Goal: Task Accomplishment & Management: Manage account settings

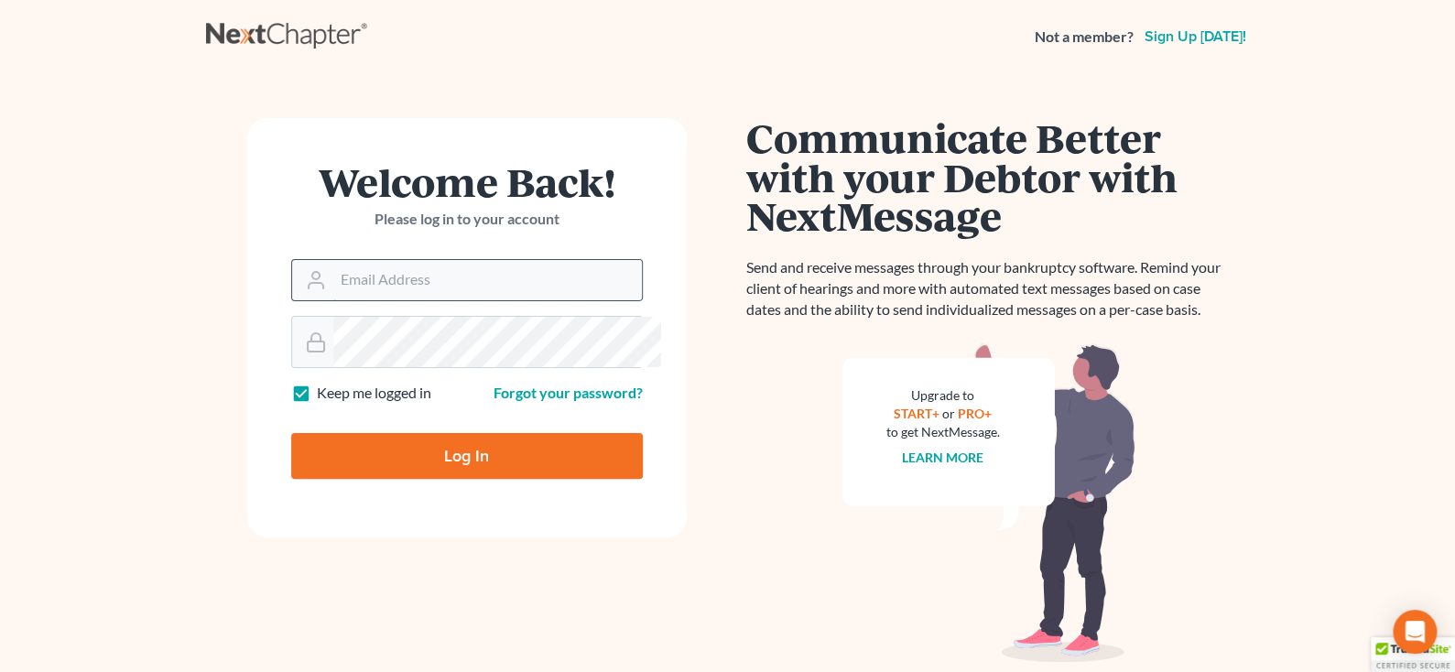
click at [467, 300] on input "Email Address" at bounding box center [487, 280] width 309 height 40
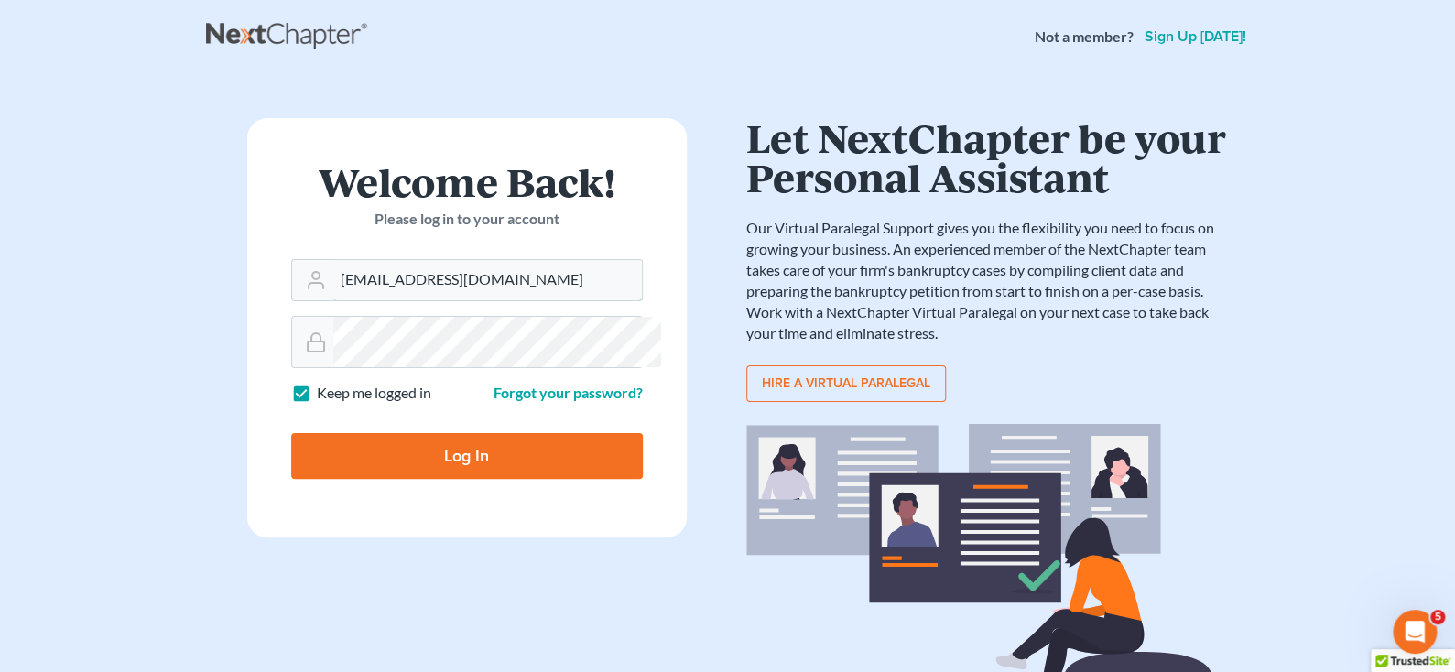
type input "[EMAIL_ADDRESS][DOMAIN_NAME]"
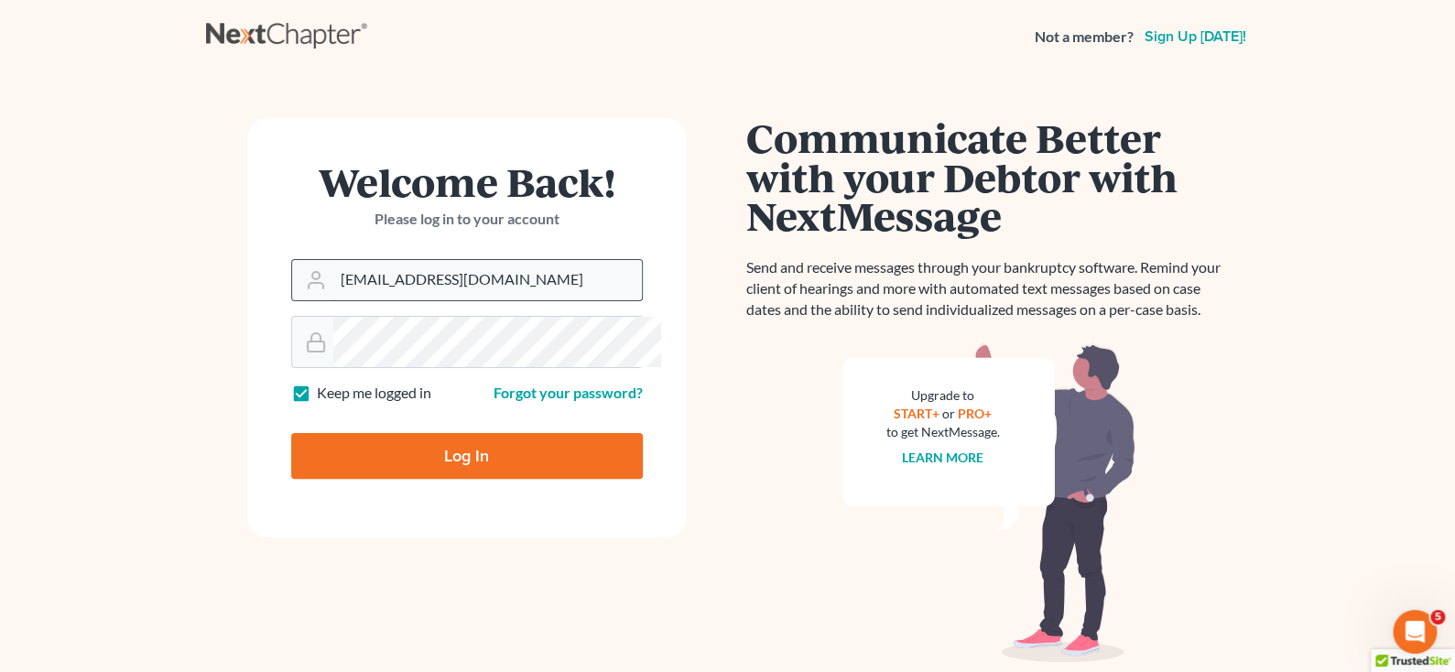
click at [291, 433] on input "Log In" at bounding box center [467, 456] width 352 height 46
type input "Thinking..."
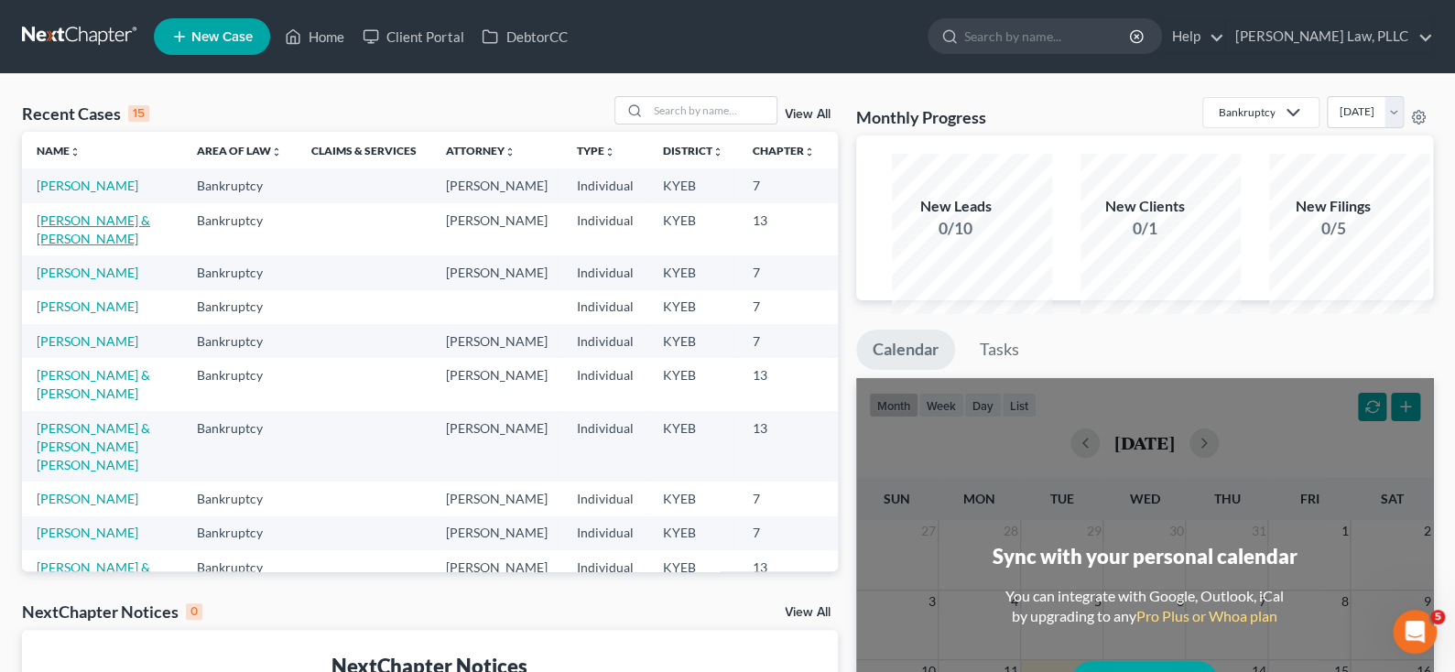
click at [66, 246] on link "Dryden, Joshua & Kelley" at bounding box center [94, 229] width 114 height 34
select select "10"
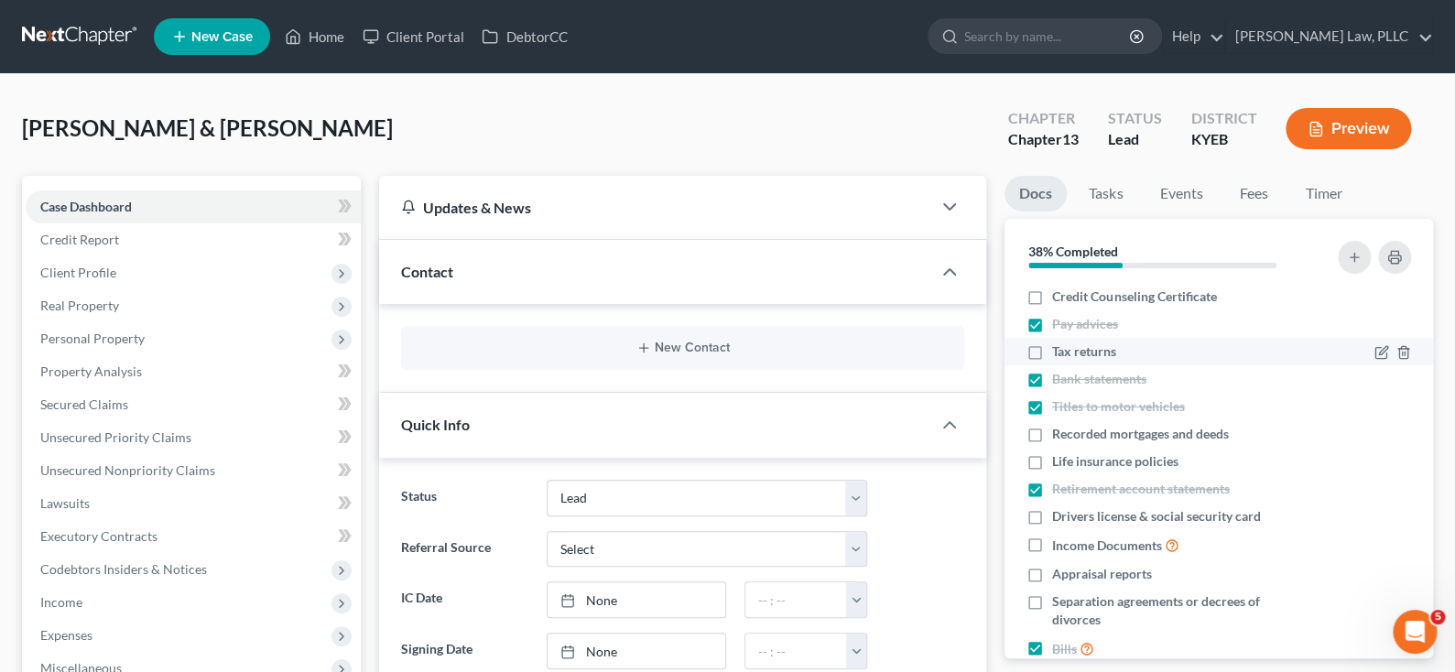
click at [1052, 361] on label "Tax returns" at bounding box center [1084, 351] width 64 height 18
click at [1059, 354] on input "Tax returns" at bounding box center [1065, 348] width 12 height 12
checkbox input "true"
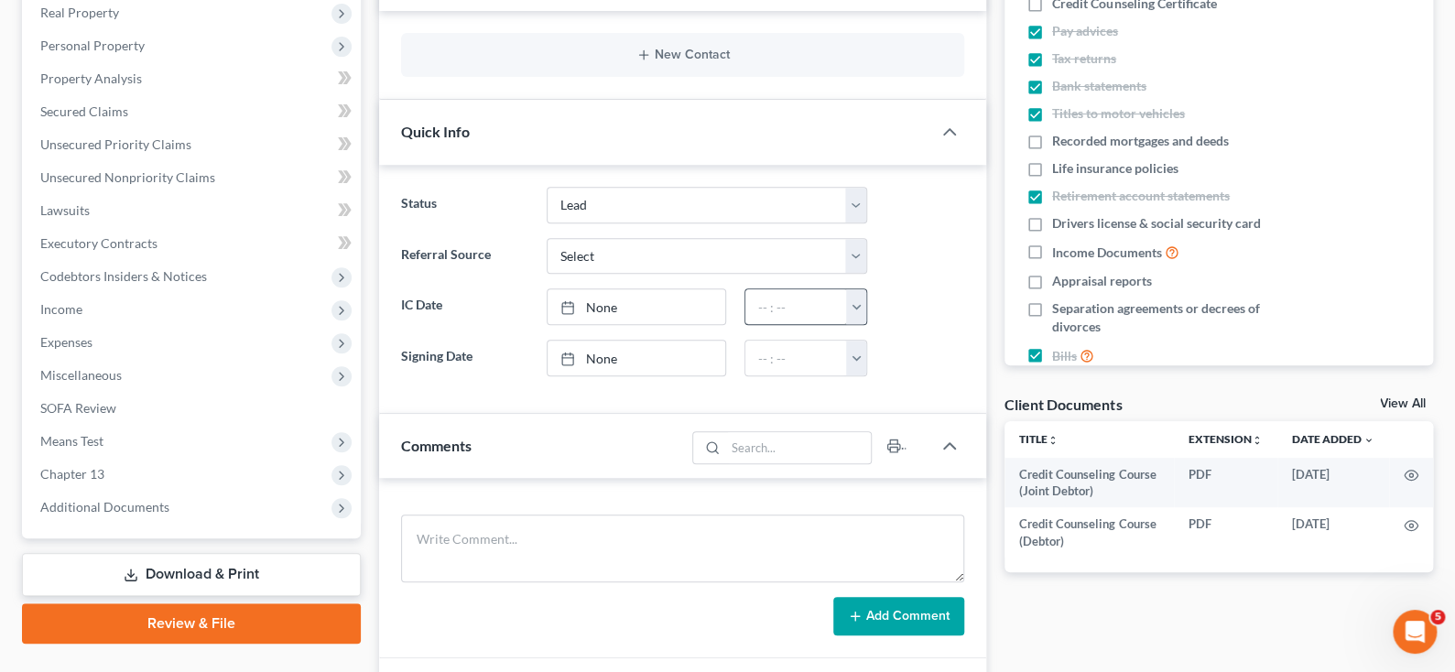
scroll to position [274, 0]
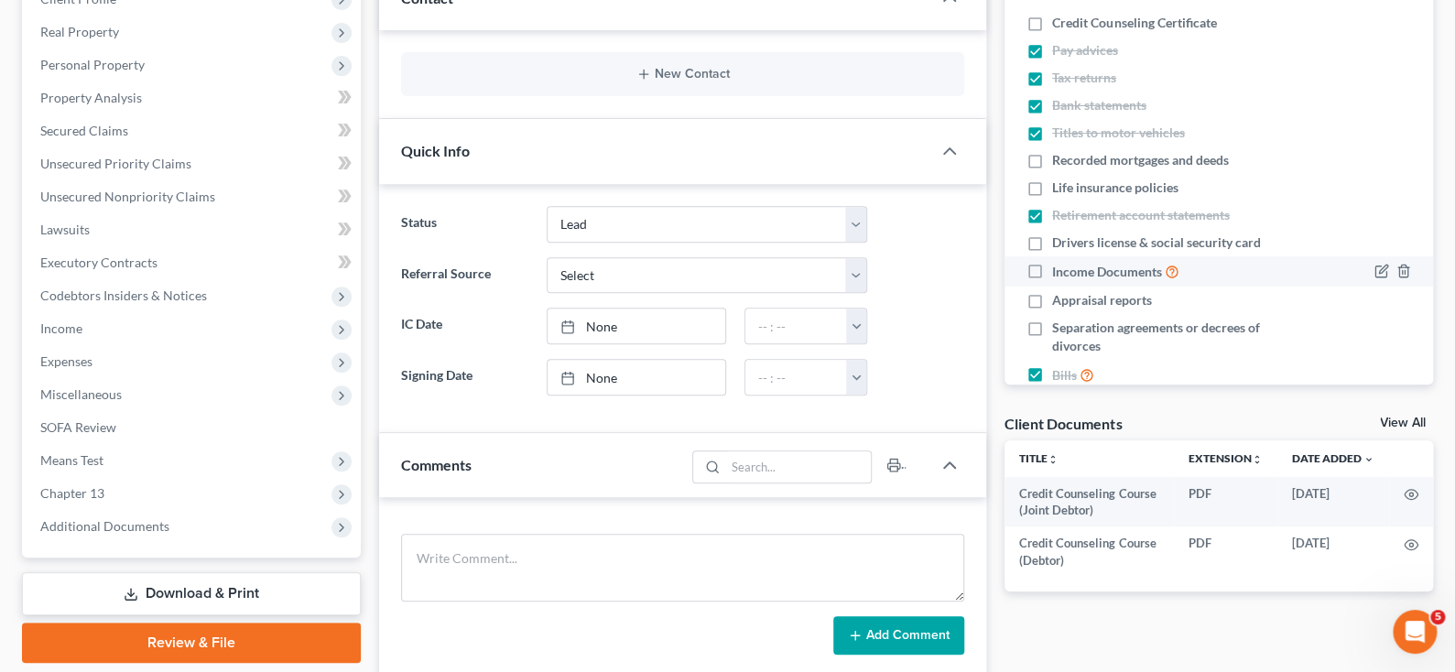
click at [1052, 282] on label "Income Documents" at bounding box center [1115, 271] width 127 height 21
click at [1059, 273] on input "Income Documents" at bounding box center [1065, 267] width 12 height 12
checkbox input "true"
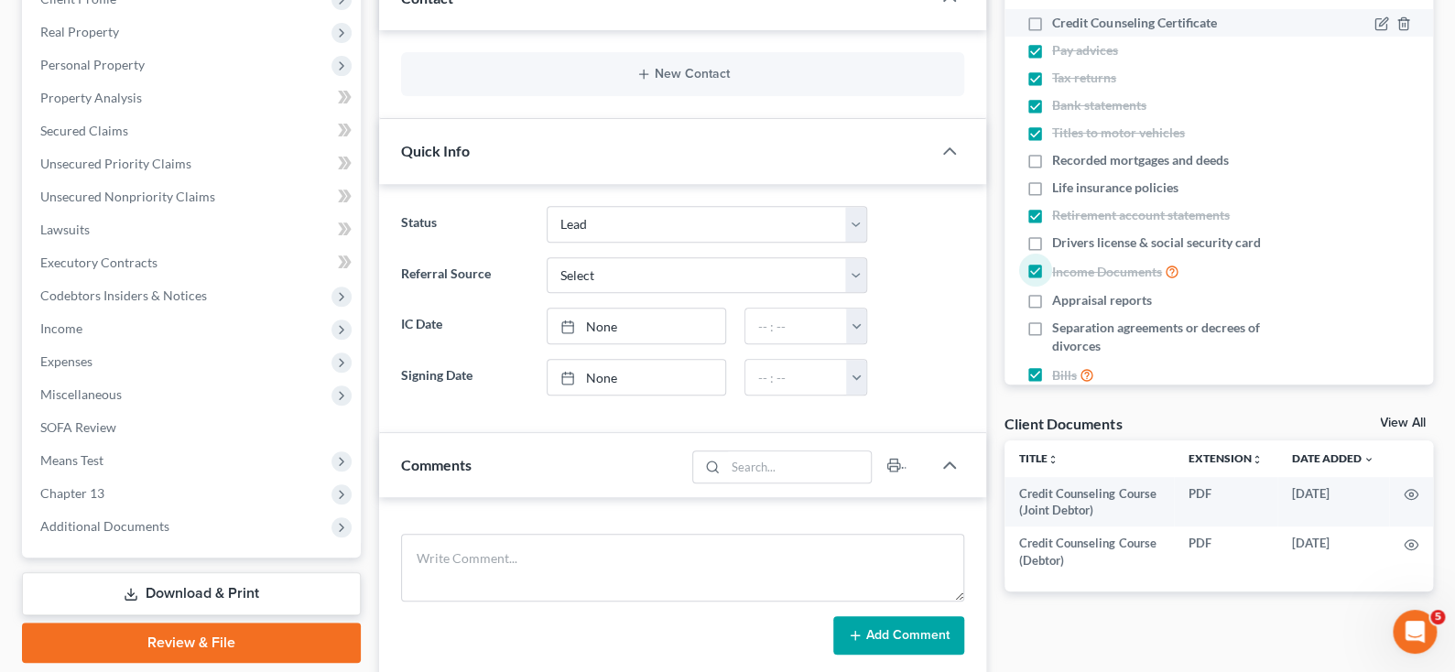
click at [1052, 32] on label "Credit Counseling Certificate" at bounding box center [1134, 23] width 164 height 18
click at [1059, 26] on input "Credit Counseling Certificate" at bounding box center [1065, 20] width 12 height 12
checkbox input "true"
click at [1052, 169] on label "Recorded mortgages and deeds" at bounding box center [1140, 160] width 177 height 18
click at [1059, 163] on input "Recorded mortgages and deeds" at bounding box center [1065, 157] width 12 height 12
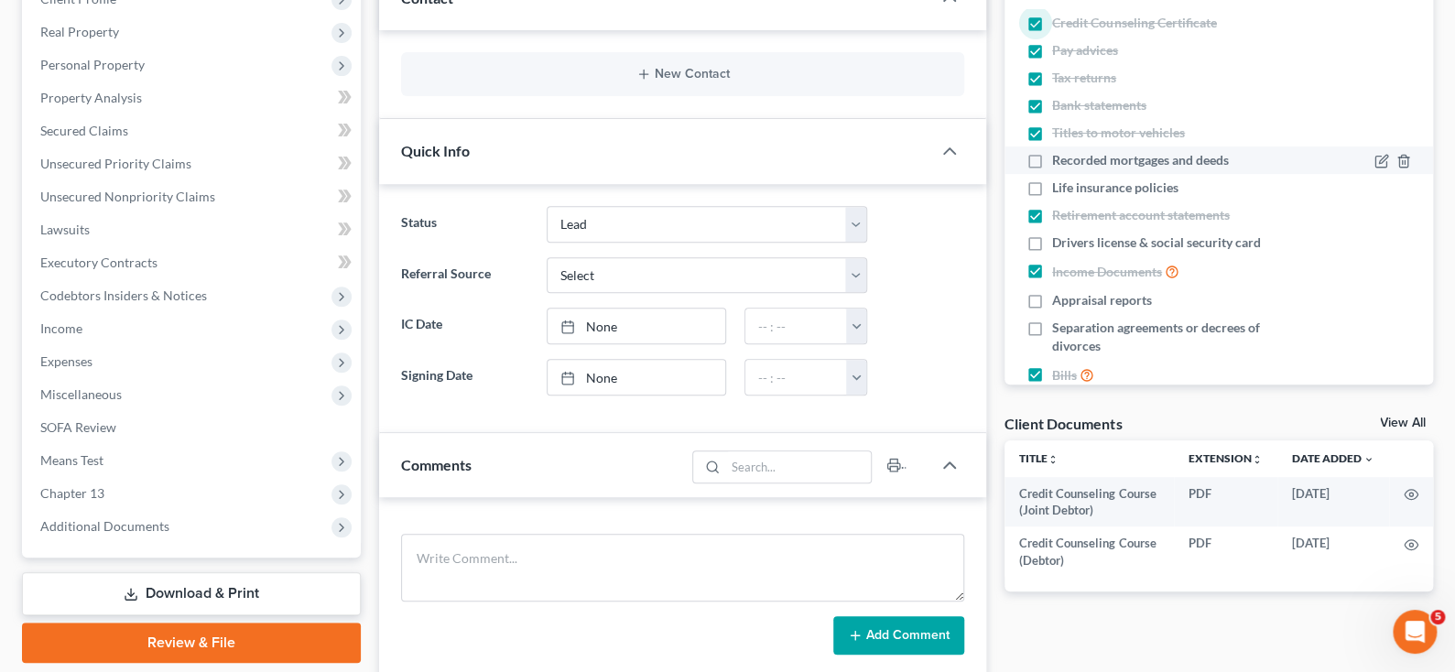
checkbox input "true"
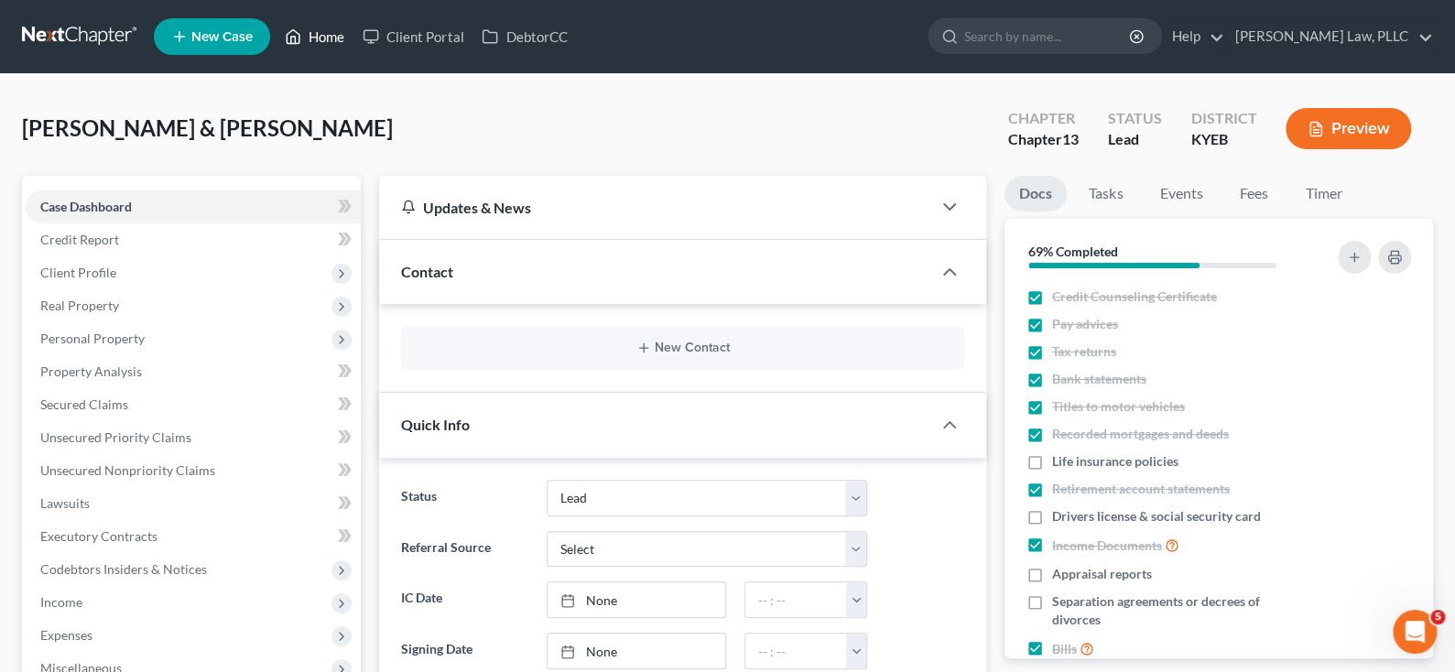
click at [353, 41] on link "Home" at bounding box center [315, 36] width 78 height 33
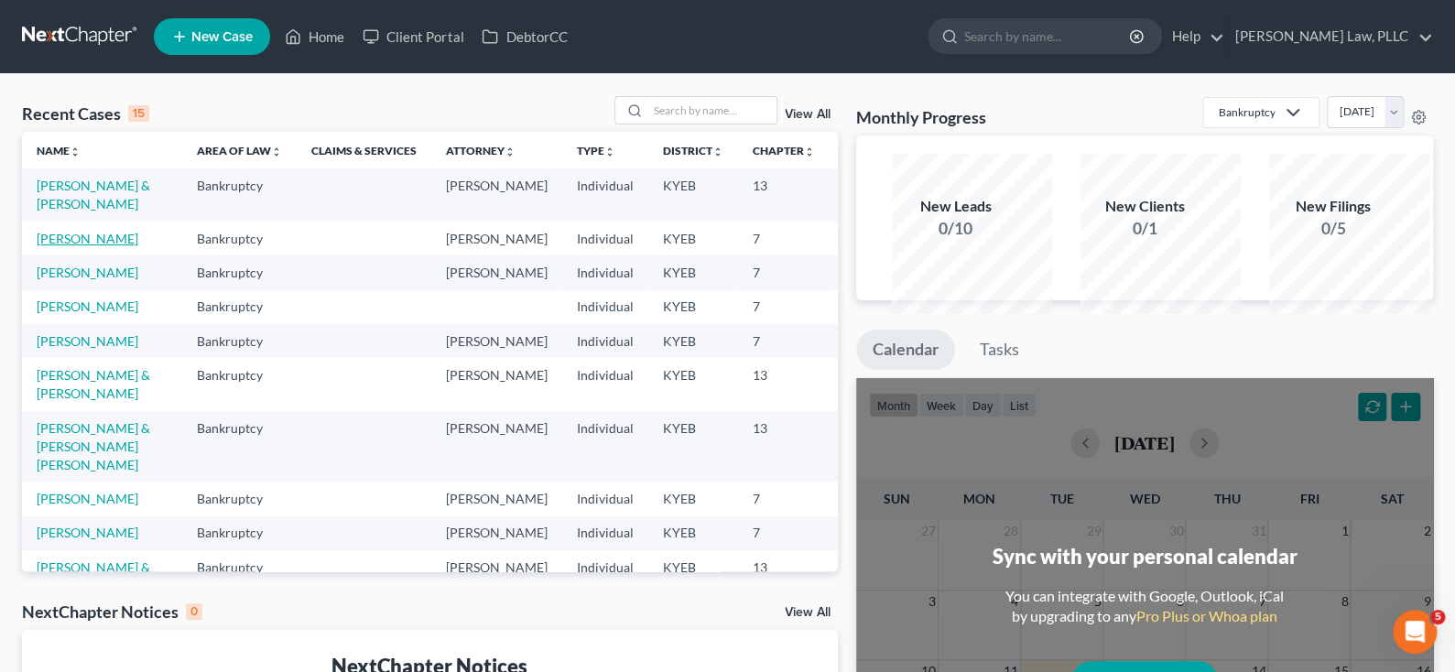
click at [71, 246] on link "Kelley, Ashley" at bounding box center [88, 239] width 102 height 16
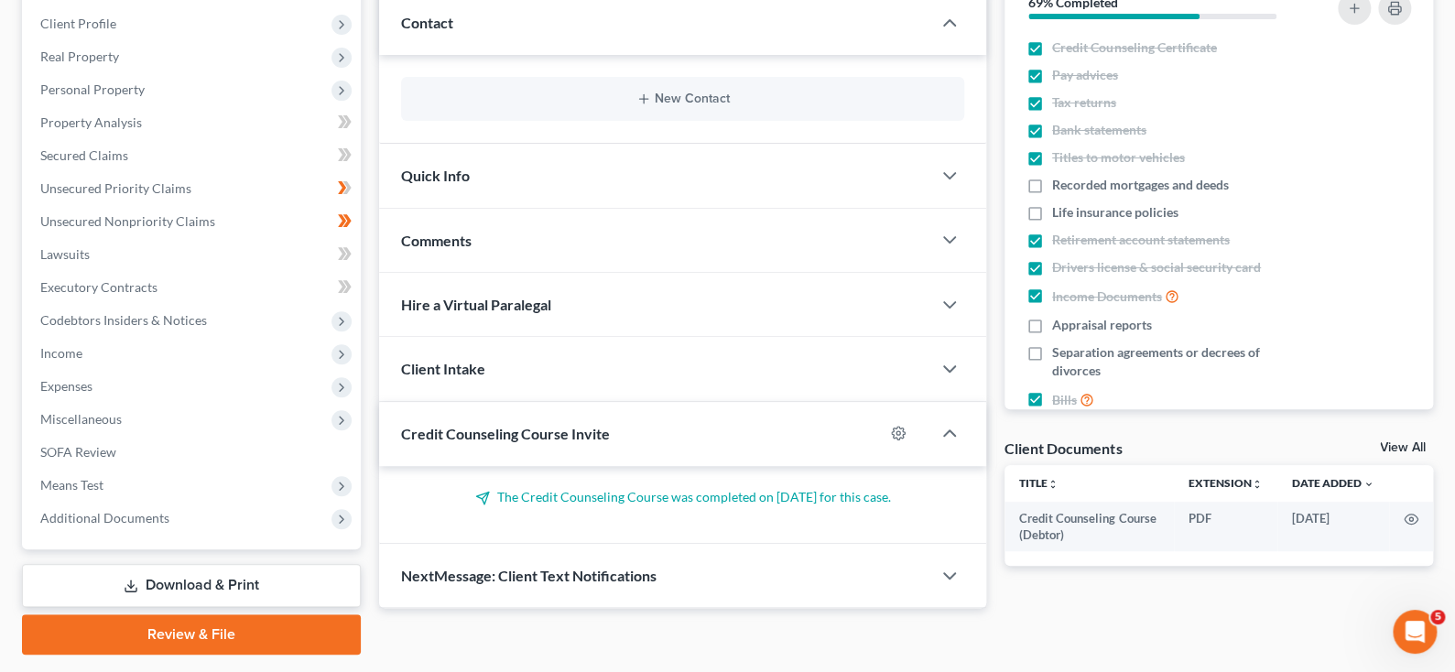
scroll to position [274, 0]
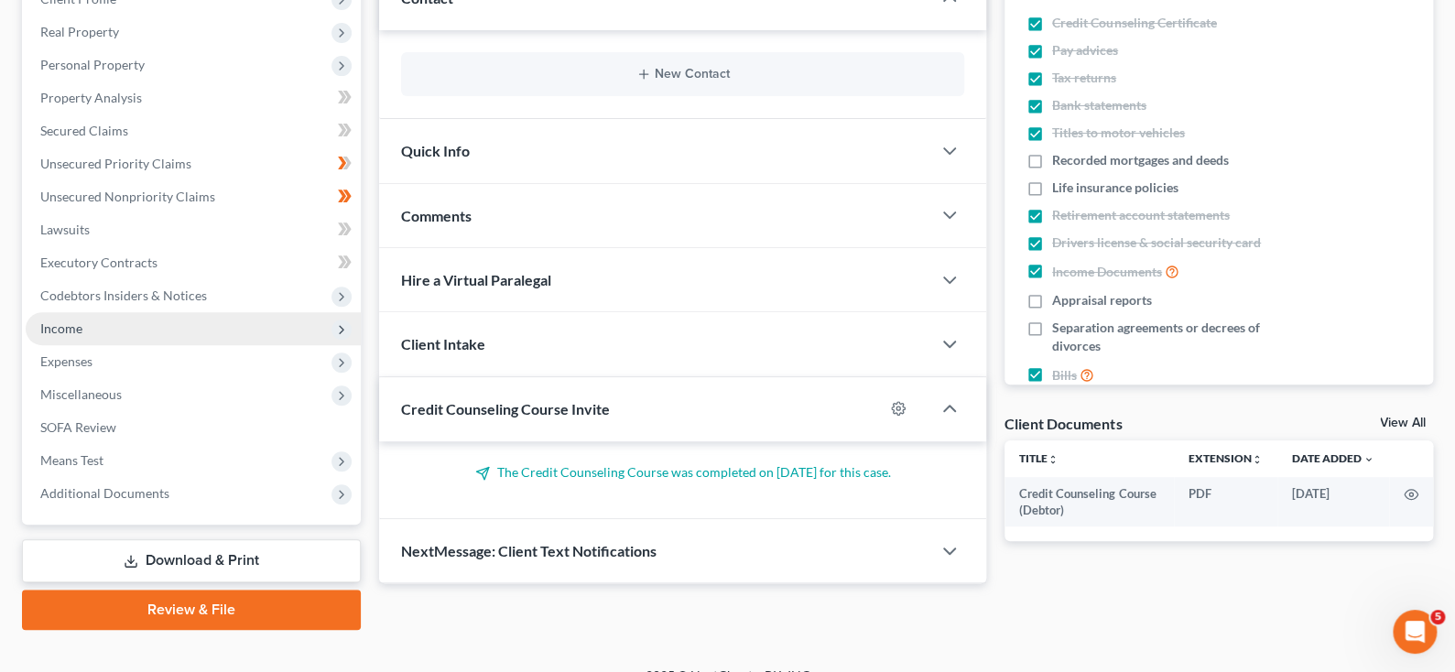
click at [77, 336] on span "Income" at bounding box center [61, 328] width 42 height 16
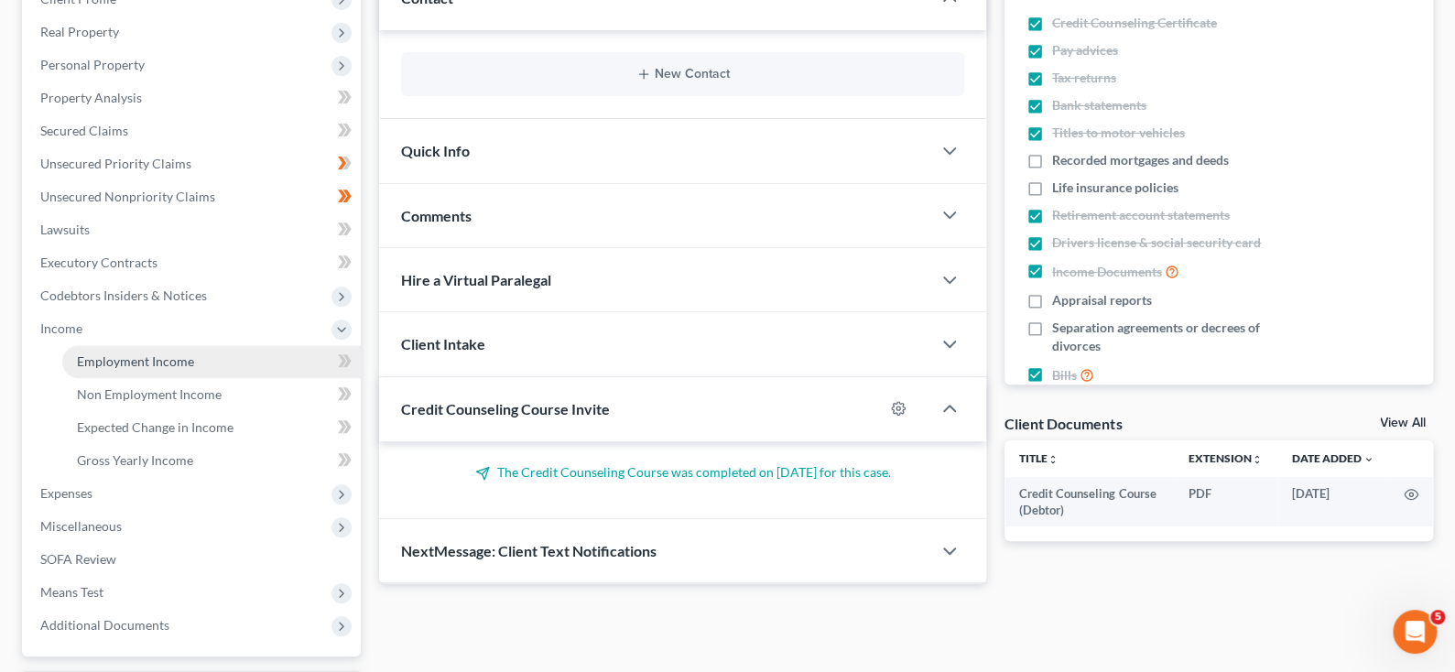
click at [129, 369] on span "Employment Income" at bounding box center [135, 361] width 117 height 16
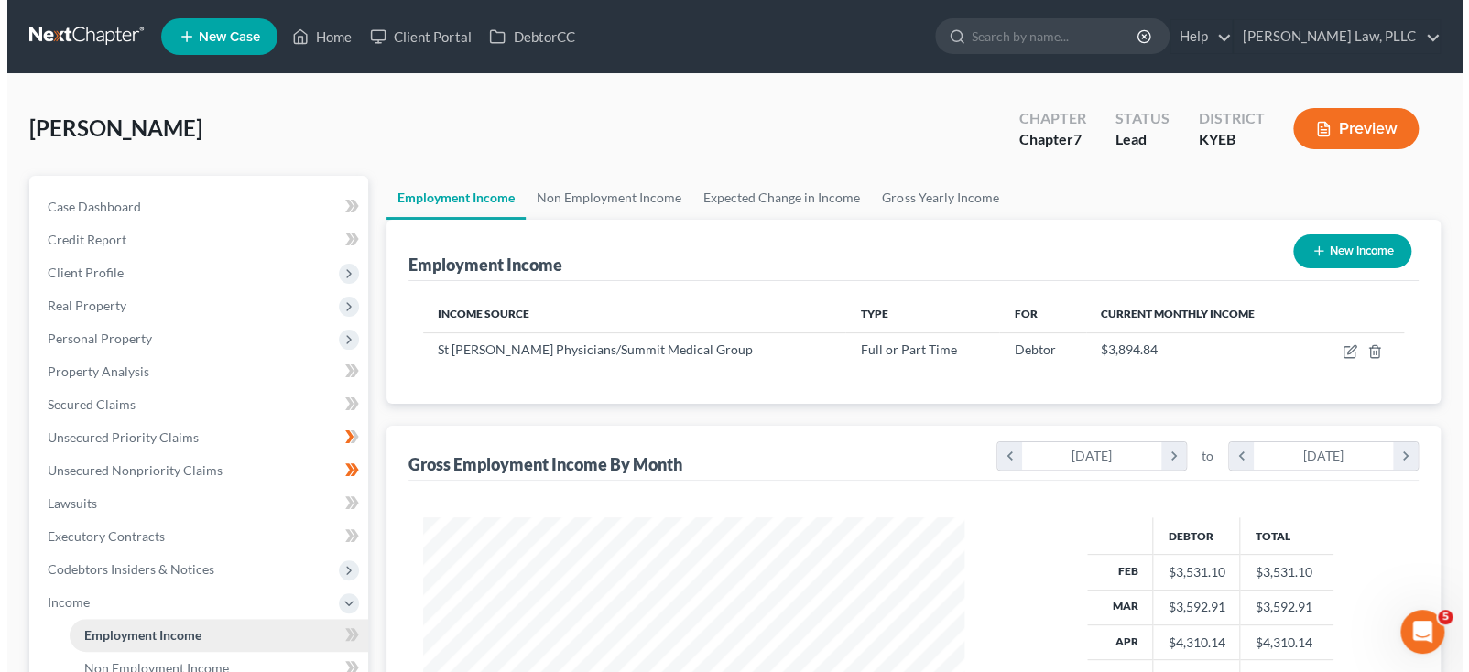
scroll to position [407, 577]
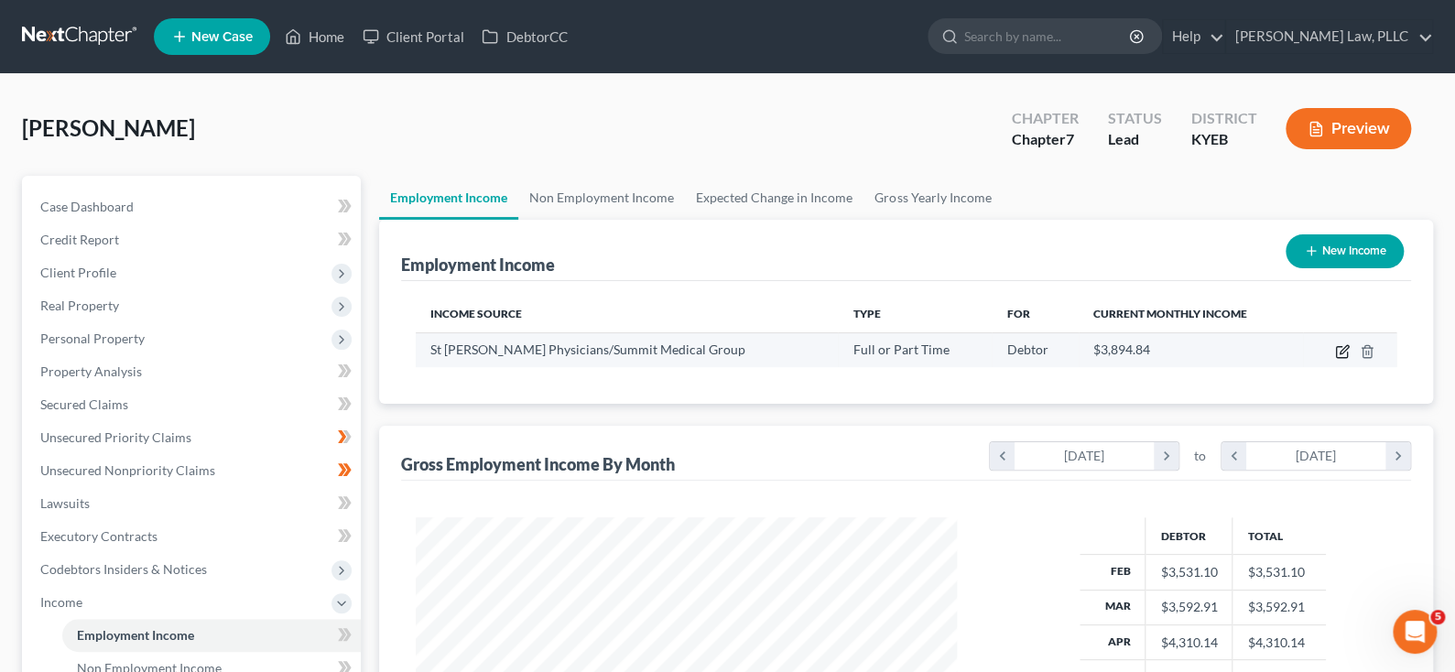
click at [1336, 358] on icon "button" at bounding box center [1341, 352] width 11 height 11
select select "0"
select select "18"
select select "2"
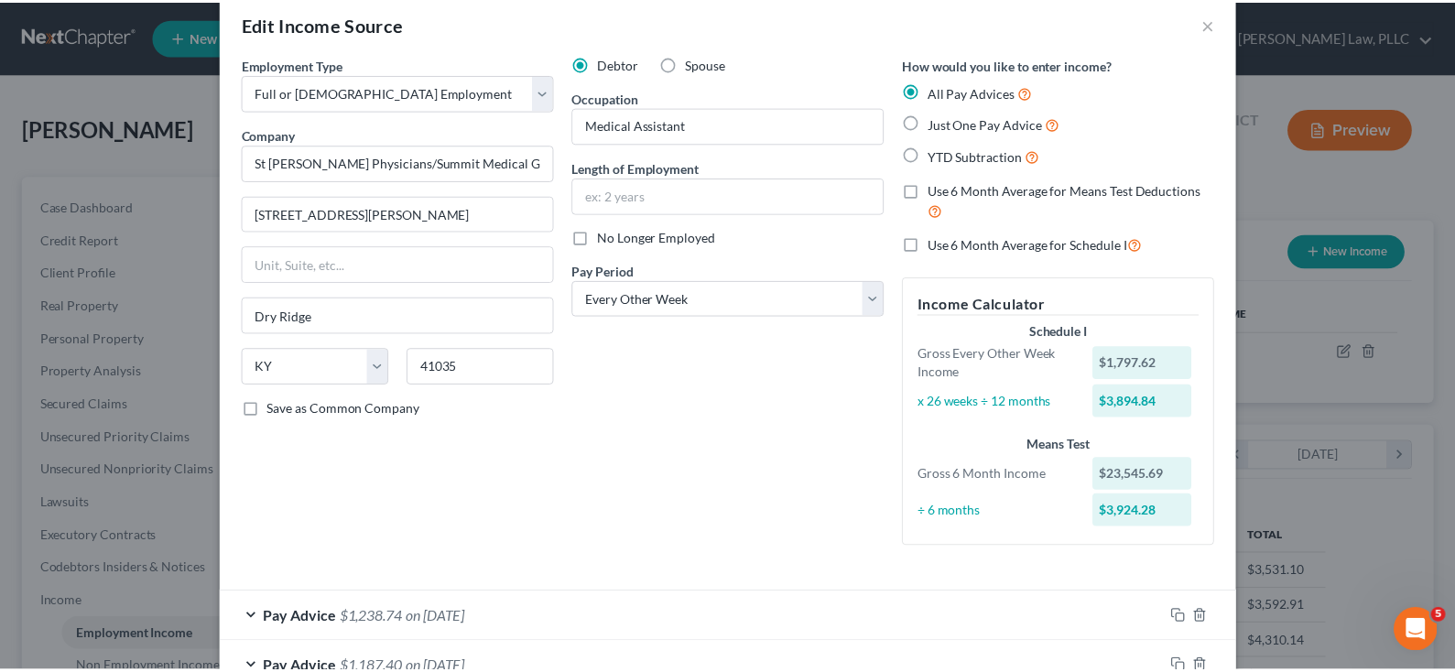
scroll to position [0, 0]
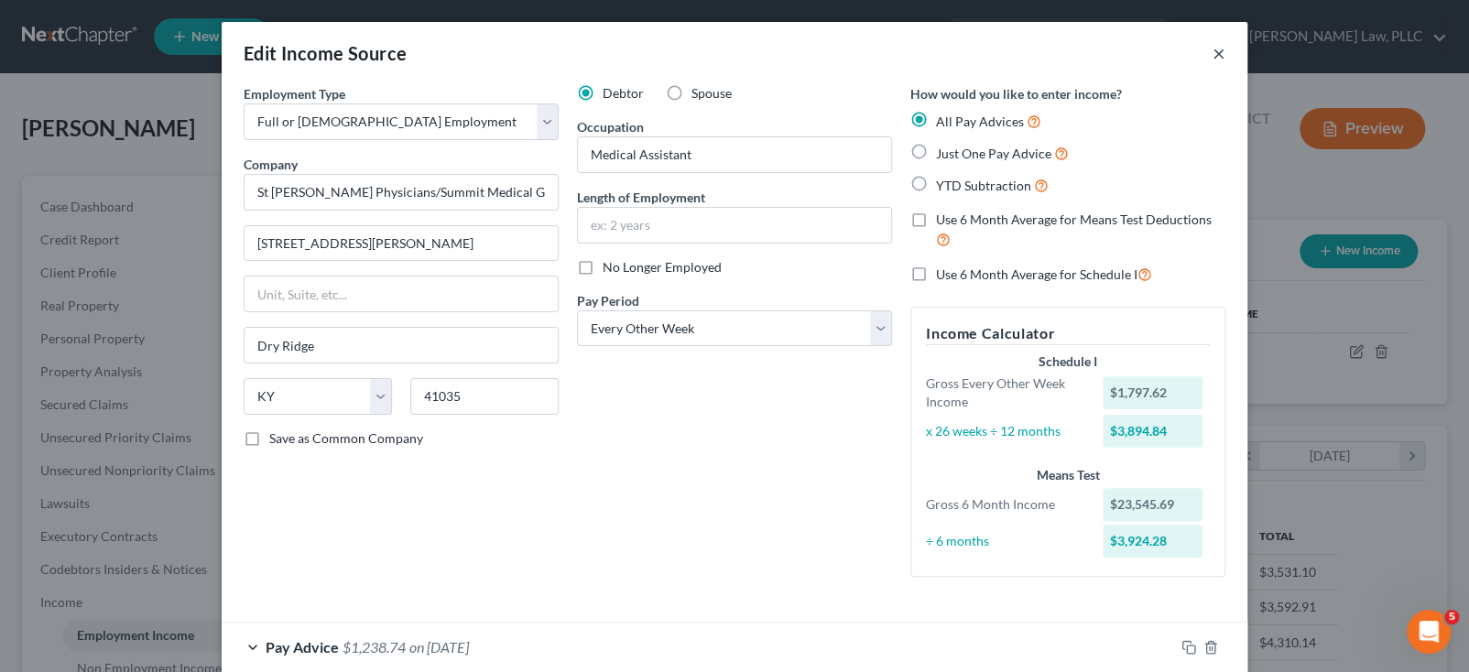
click at [1225, 64] on button "×" at bounding box center [1218, 53] width 13 height 22
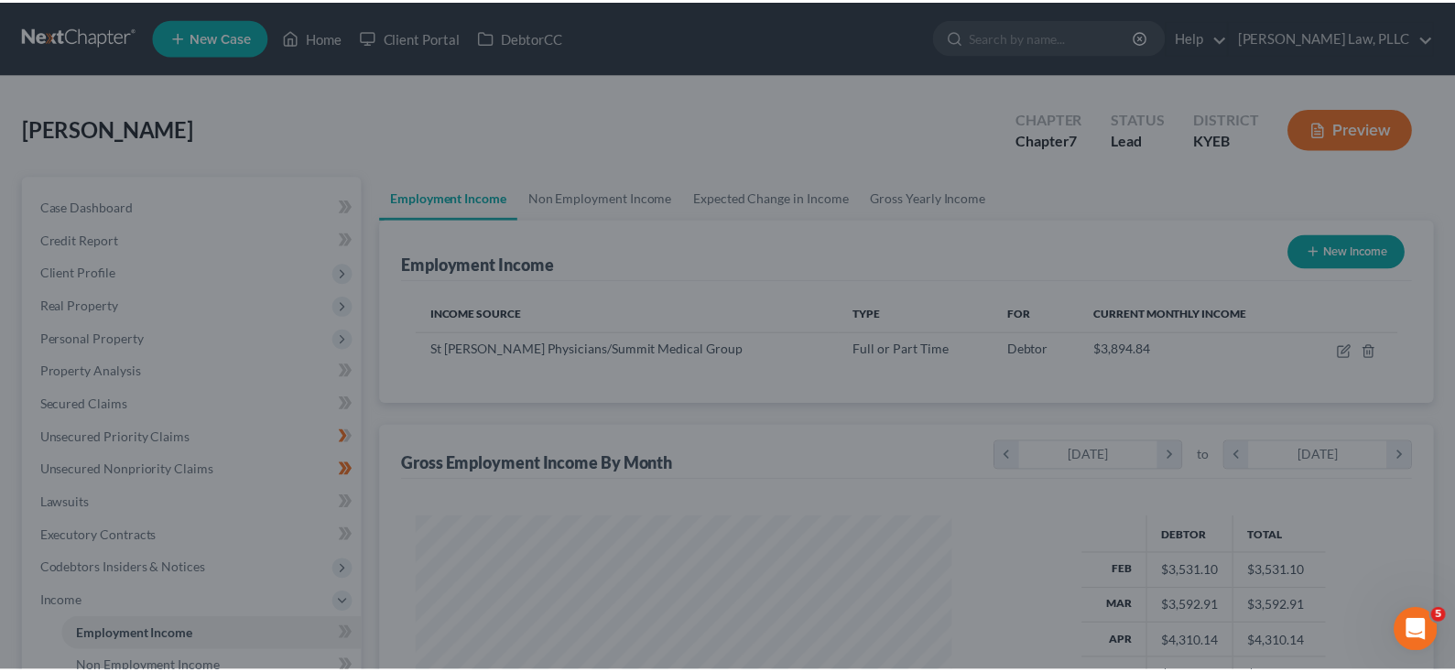
scroll to position [915188, 915018]
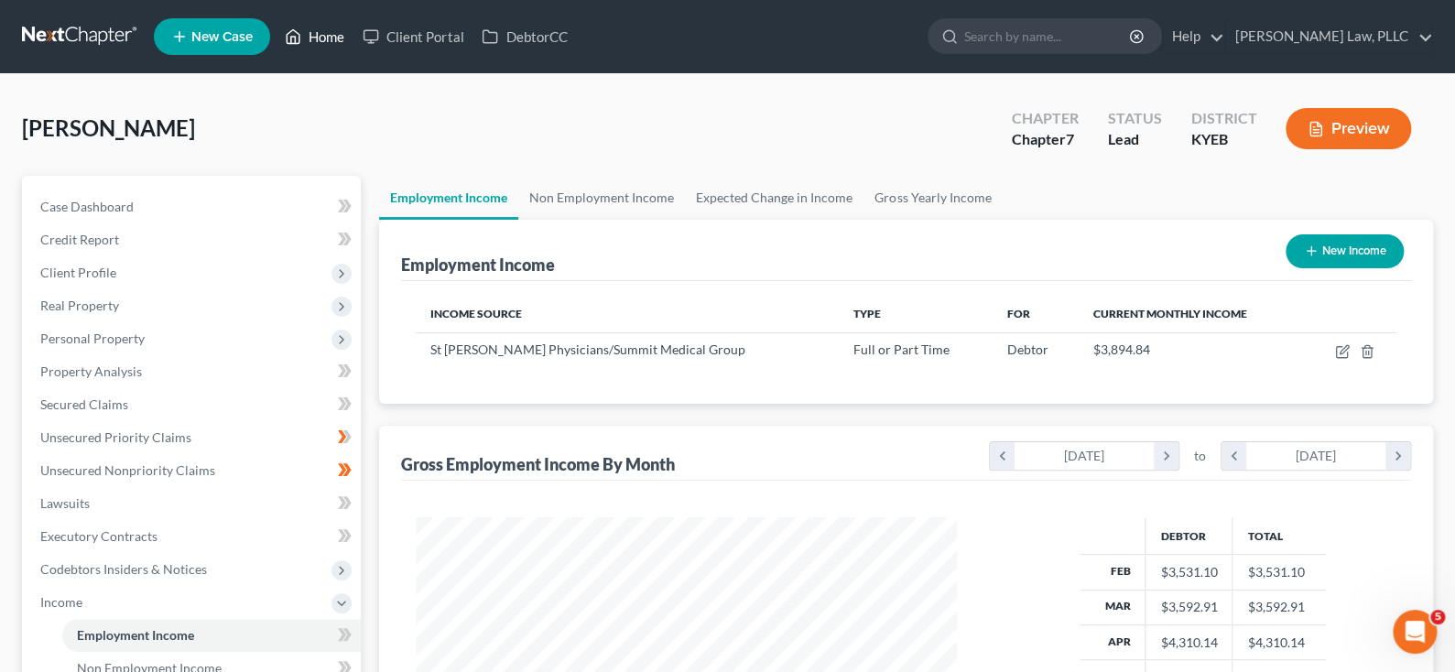
click at [353, 42] on link "Home" at bounding box center [315, 36] width 78 height 33
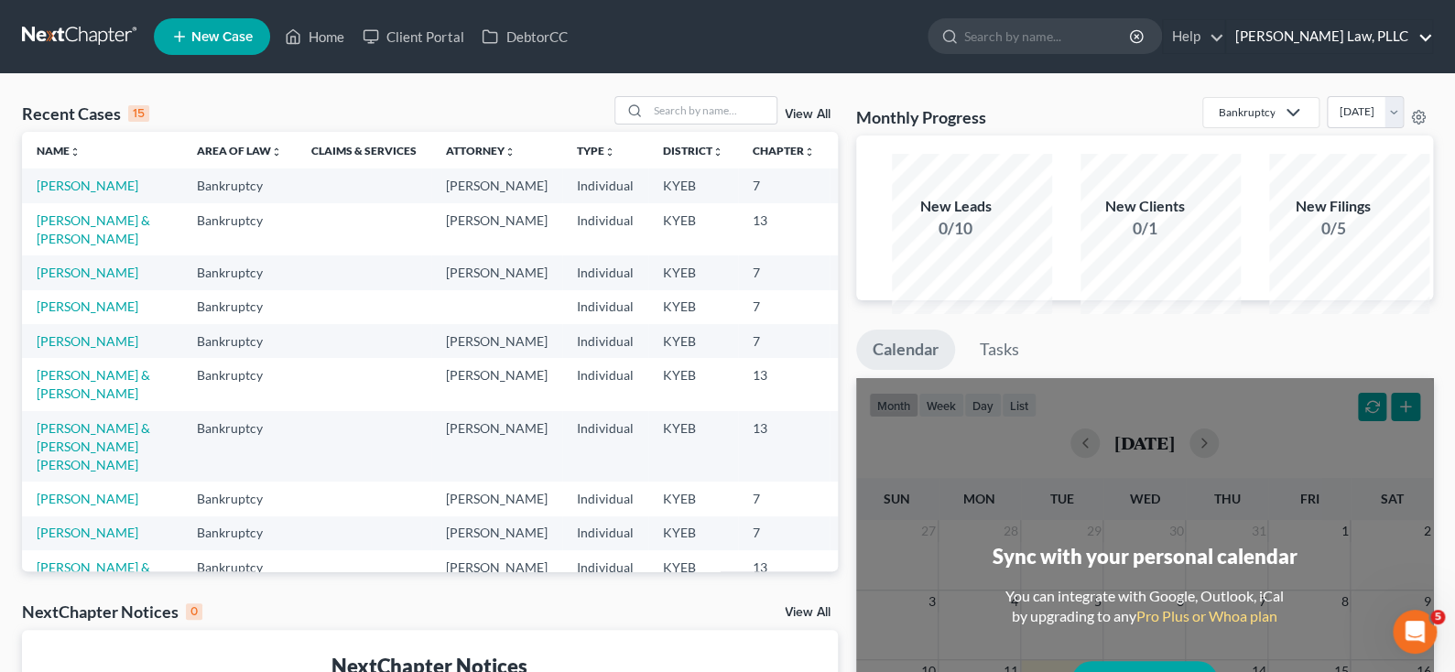
click at [1421, 34] on link "Helmer Somers Law, PLLC" at bounding box center [1329, 36] width 206 height 33
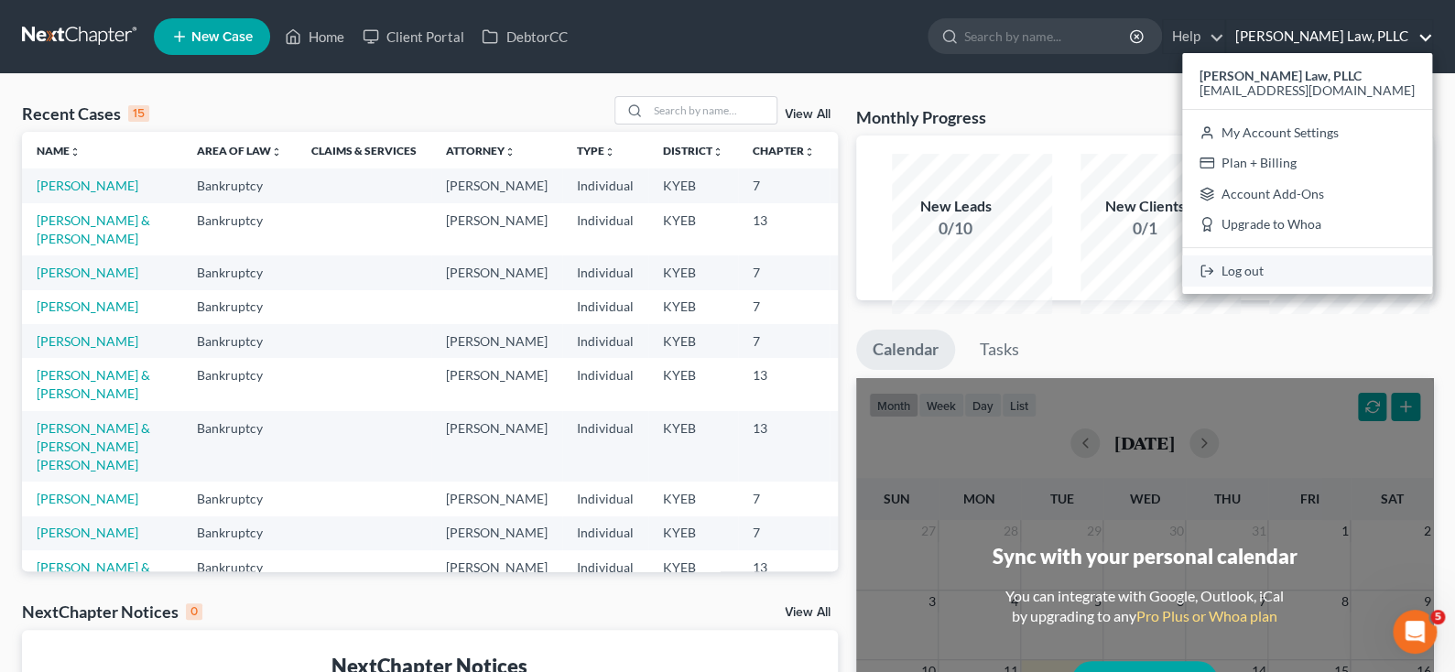
click at [1220, 287] on link "Log out" at bounding box center [1307, 270] width 250 height 31
